Goal: Task Accomplishment & Management: Use online tool/utility

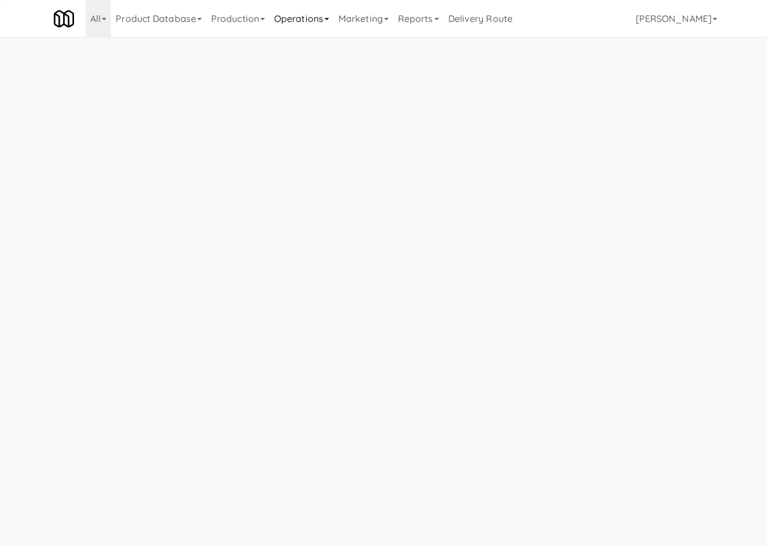
drag, startPoint x: 317, startPoint y: 21, endPoint x: 314, endPoint y: 28, distance: 7.2
click at [317, 24] on link "Operations" at bounding box center [301, 18] width 64 height 37
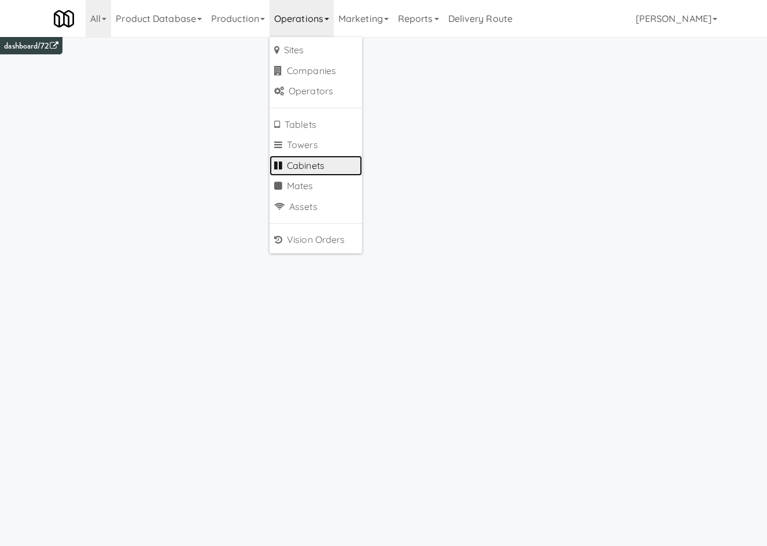
click at [323, 163] on link "Cabinets" at bounding box center [315, 166] width 93 height 21
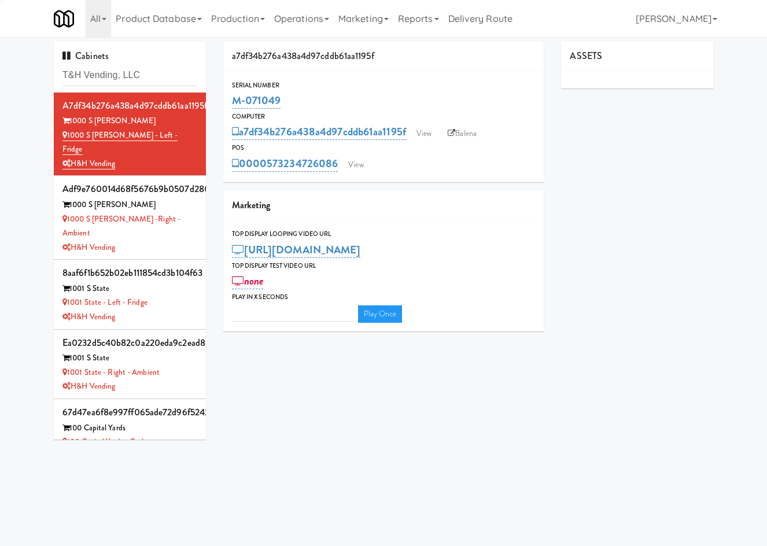
type input "T&H Vending, LLC"
type input "3"
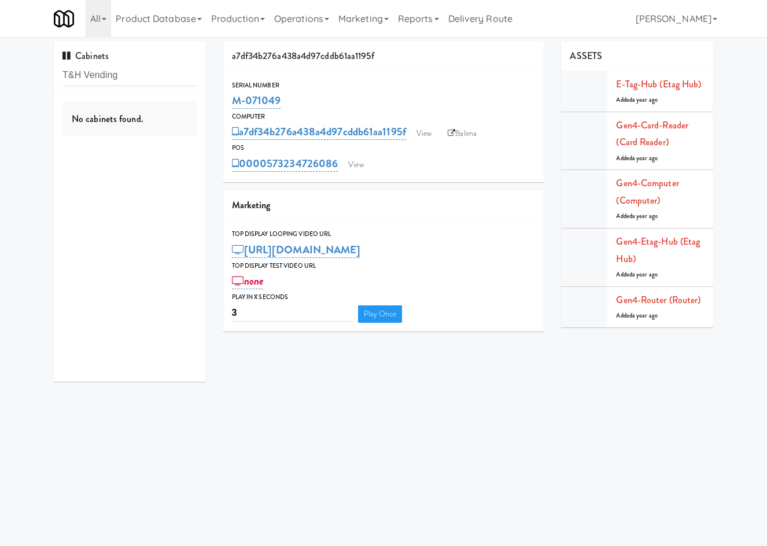
type input "T&H Vending"
click at [172, 143] on div "T&H Vending" at bounding box center [129, 149] width 135 height 14
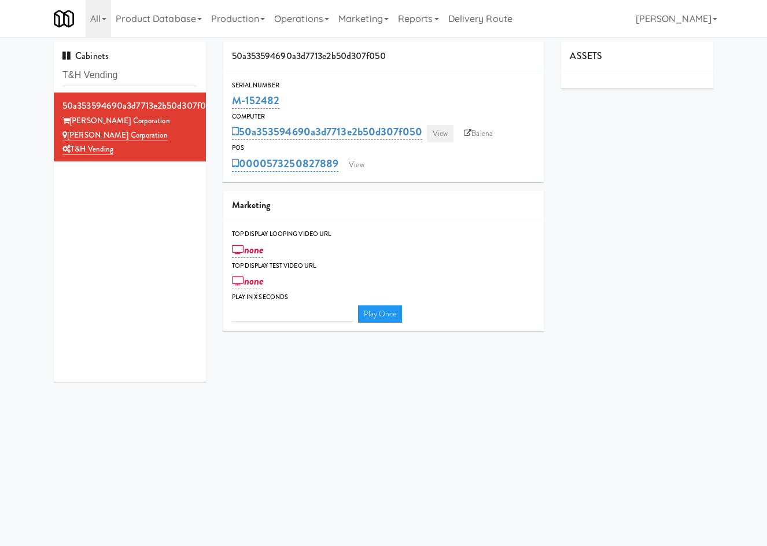
type input "3"
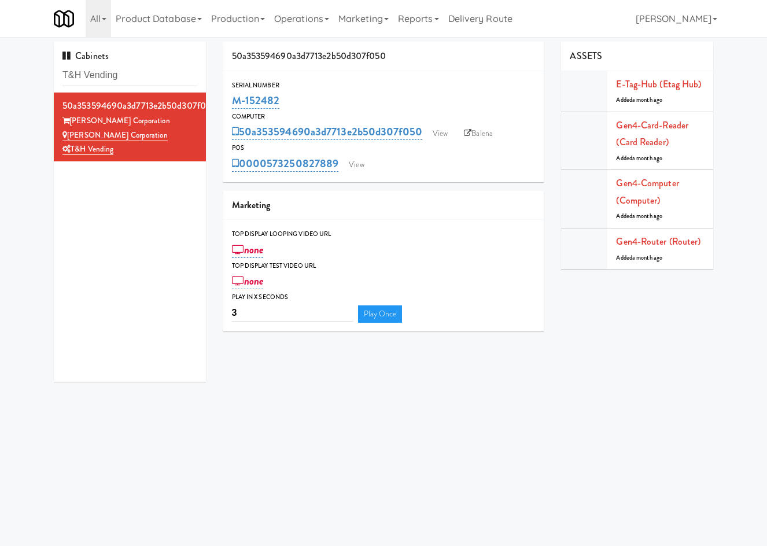
click at [361, 154] on div "0000573250827889 View" at bounding box center [384, 164] width 304 height 20
click at [354, 166] on link "View" at bounding box center [356, 164] width 27 height 17
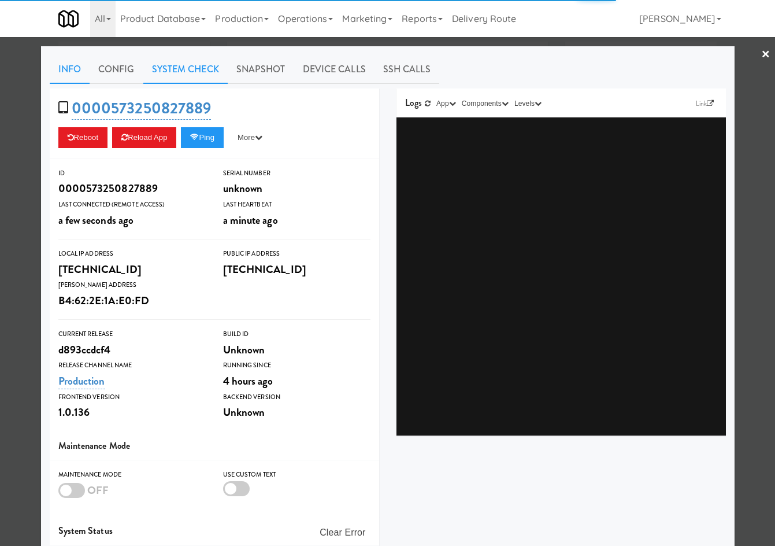
click at [195, 73] on link "System Check" at bounding box center [185, 69] width 84 height 29
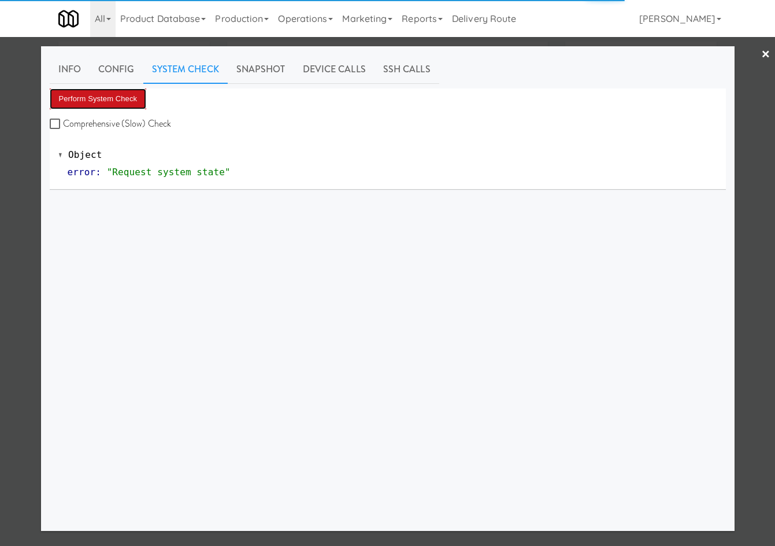
click at [132, 105] on button "Perform System Check" at bounding box center [98, 98] width 97 height 21
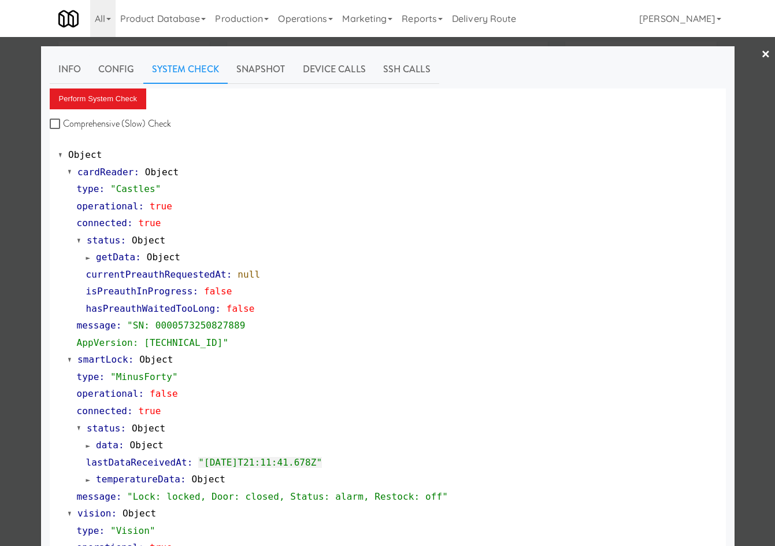
drag, startPoint x: 125, startPoint y: 41, endPoint x: 125, endPoint y: 65, distance: 23.7
click at [125, 42] on div at bounding box center [387, 273] width 775 height 546
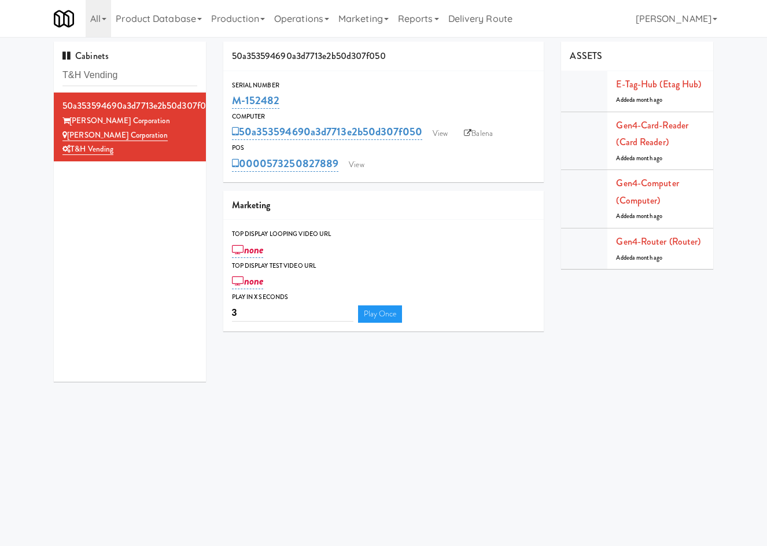
drag, startPoint x: 228, startPoint y: 98, endPoint x: 217, endPoint y: 104, distance: 12.9
click at [217, 104] on div "50a353594690a3d7713e2b50d307f050 Serial Number M-152482 Computer 50a353594690a3…" at bounding box center [384, 191] width 338 height 298
copy link "M-152482"
click at [434, 125] on link "View" at bounding box center [440, 133] width 27 height 17
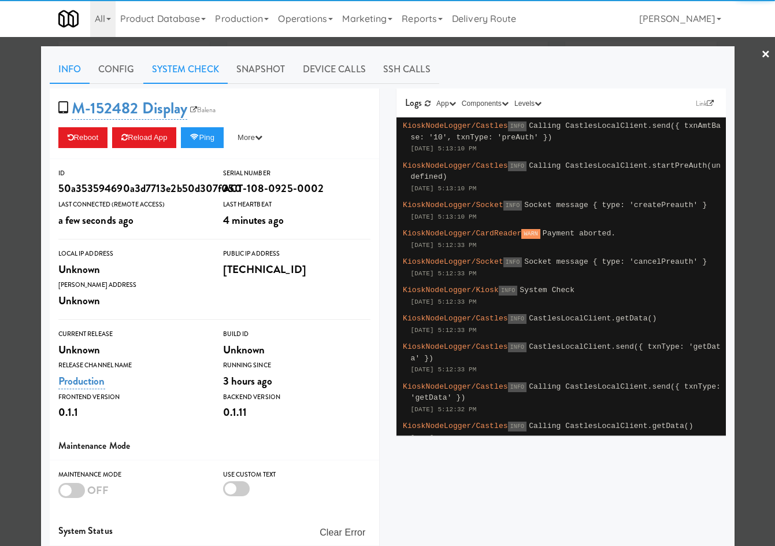
click at [182, 75] on link "System Check" at bounding box center [185, 69] width 84 height 29
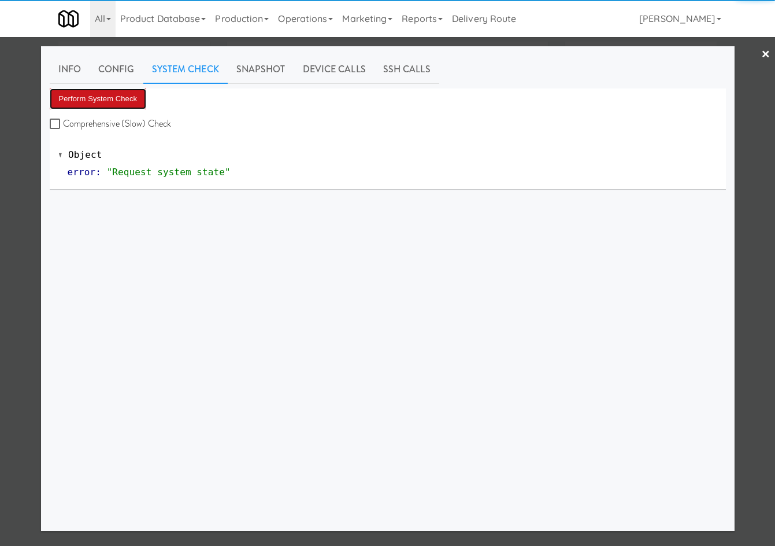
click at [119, 99] on button "Perform System Check" at bounding box center [98, 98] width 97 height 21
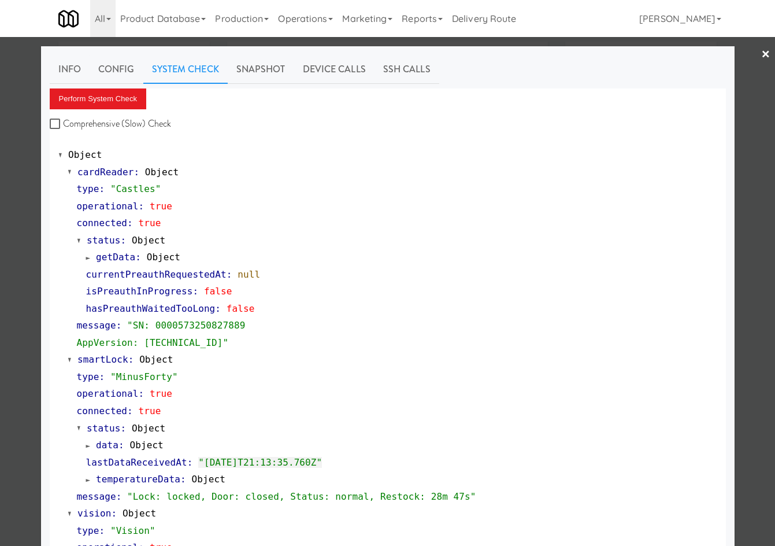
drag, startPoint x: 16, startPoint y: 316, endPoint x: 87, endPoint y: 260, distance: 90.5
click at [17, 316] on div at bounding box center [387, 273] width 775 height 546
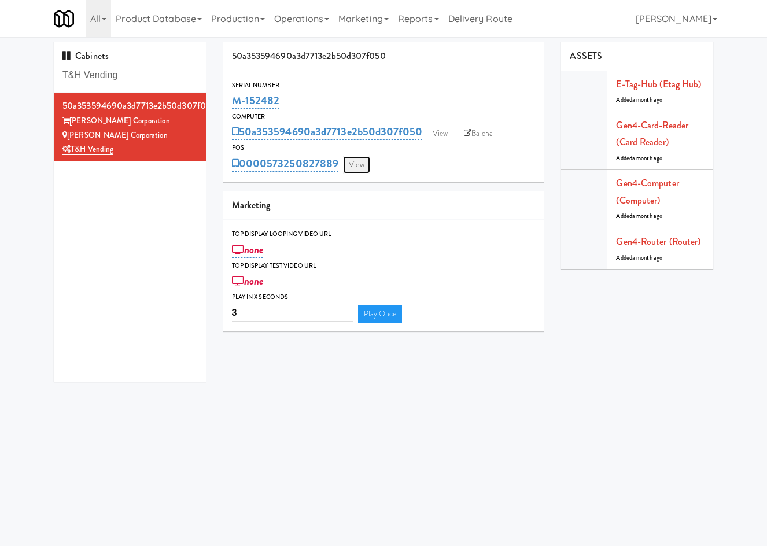
click at [363, 168] on link "View" at bounding box center [356, 164] width 27 height 17
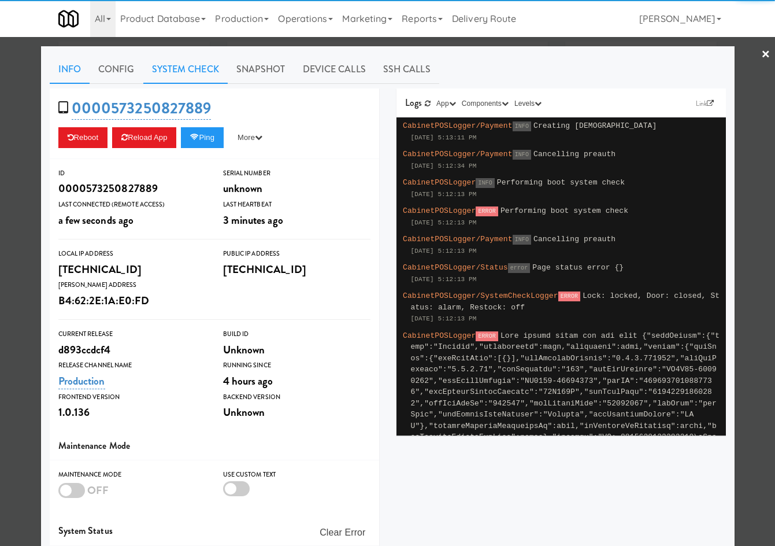
drag, startPoint x: 209, startPoint y: 65, endPoint x: 202, endPoint y: 78, distance: 14.8
click at [209, 66] on link "System Check" at bounding box center [185, 69] width 84 height 29
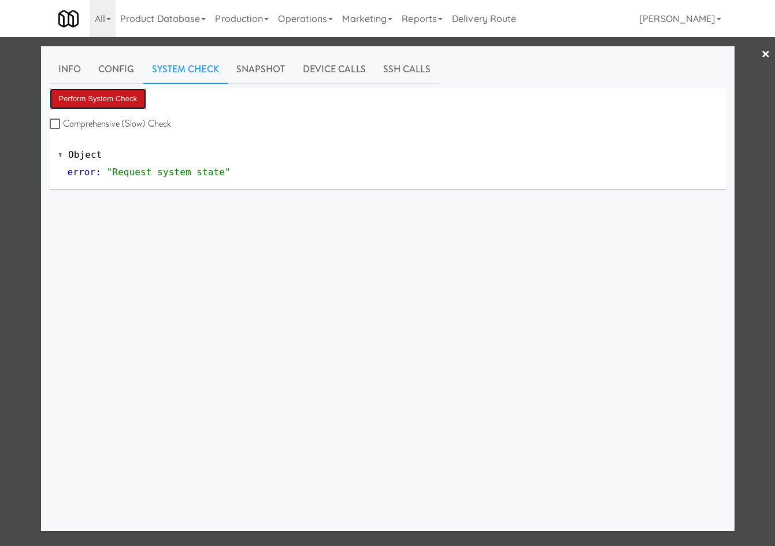
drag, startPoint x: 129, startPoint y: 95, endPoint x: 157, endPoint y: 88, distance: 29.2
click at [130, 94] on button "Perform System Check" at bounding box center [98, 98] width 97 height 21
click at [279, 71] on link "Snapshot" at bounding box center [261, 69] width 66 height 29
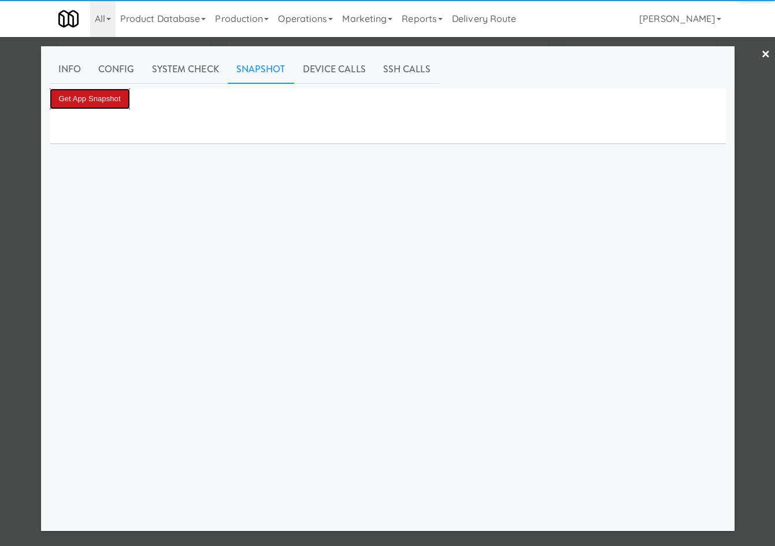
click at [86, 95] on button "Get App Snapshot" at bounding box center [90, 98] width 80 height 21
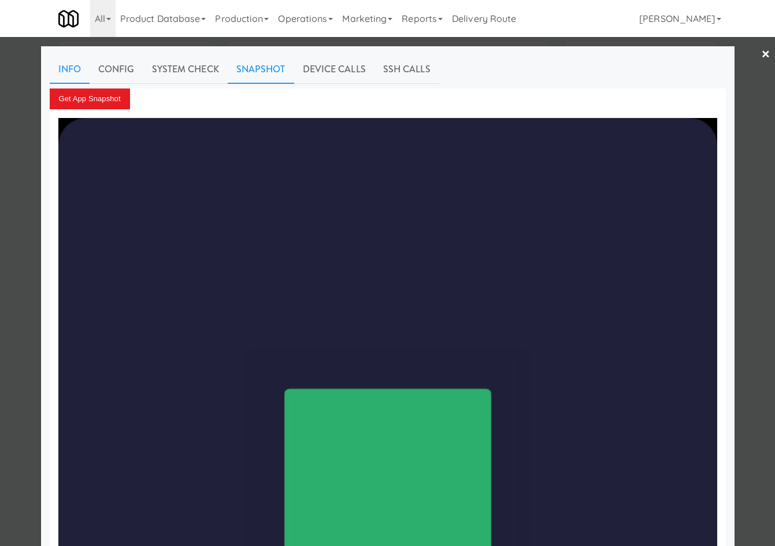
click at [71, 76] on link "Info" at bounding box center [70, 69] width 40 height 29
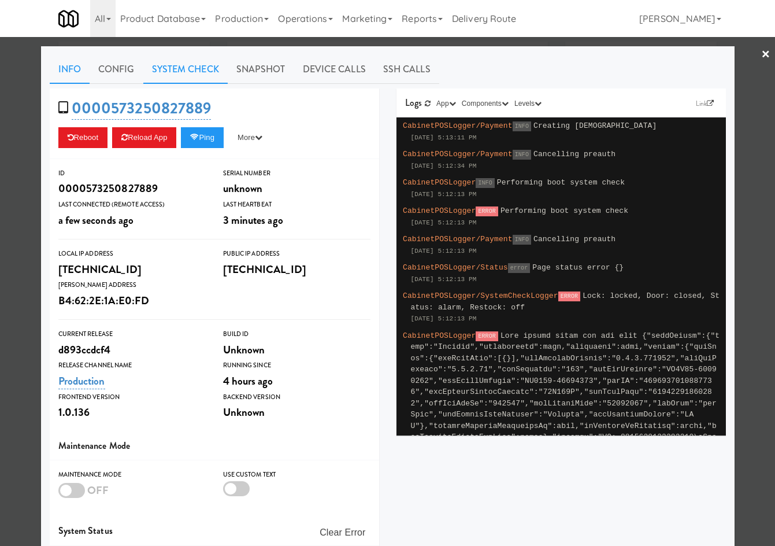
click at [201, 72] on link "System Check" at bounding box center [185, 69] width 84 height 29
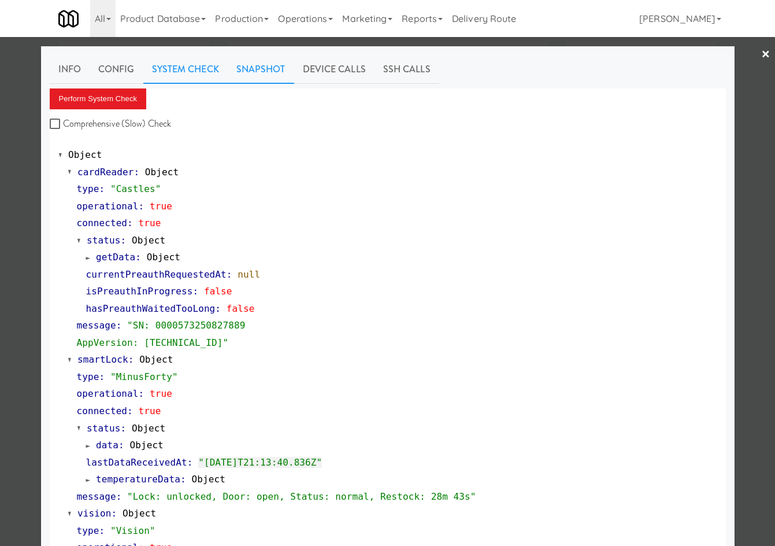
click at [262, 69] on link "Snapshot" at bounding box center [261, 69] width 66 height 29
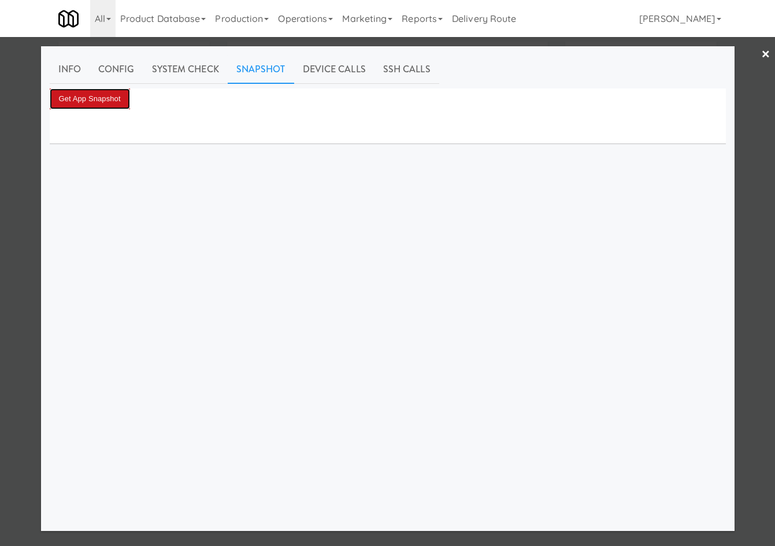
click at [108, 99] on button "Get App Snapshot" at bounding box center [90, 98] width 80 height 21
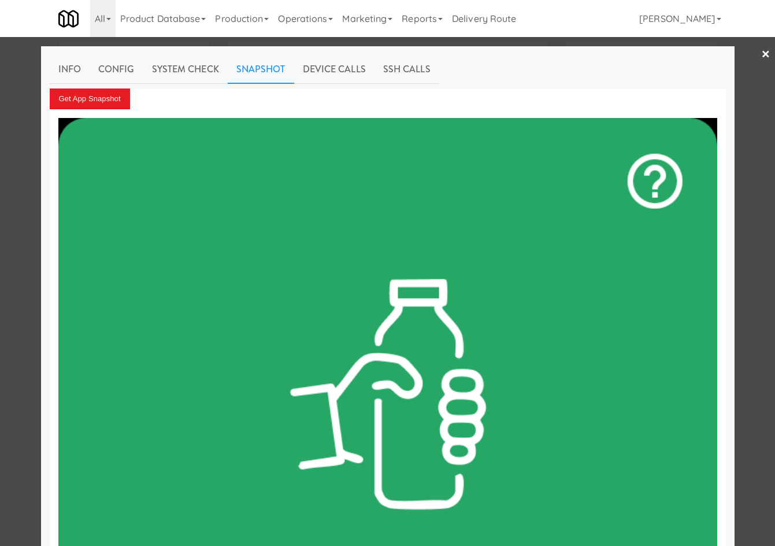
click at [749, 205] on div at bounding box center [387, 273] width 775 height 546
